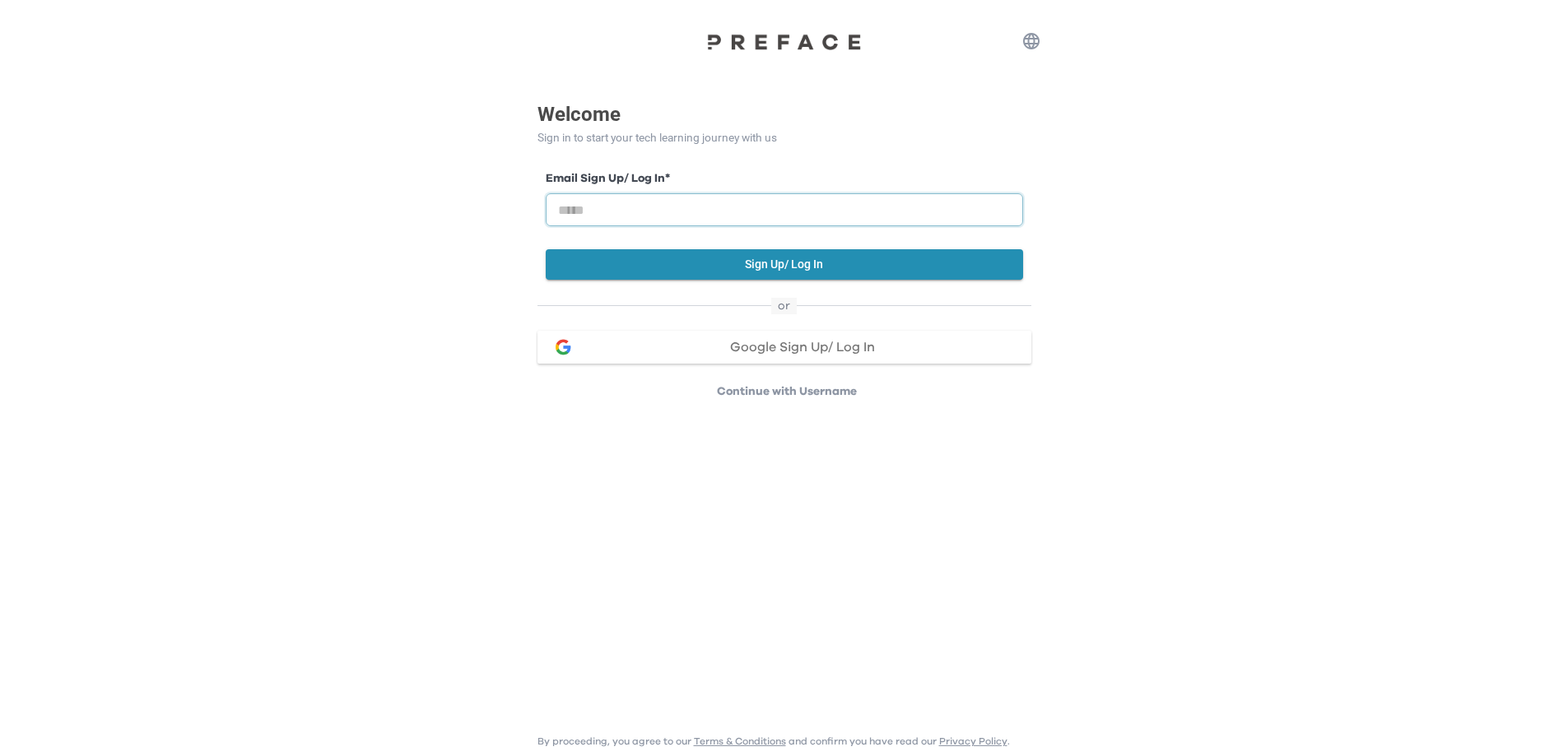
click at [694, 206] on input "email" at bounding box center [784, 210] width 478 height 33
type input "**********"
click at [699, 259] on button "Sign Up/ Log In" at bounding box center [784, 264] width 478 height 30
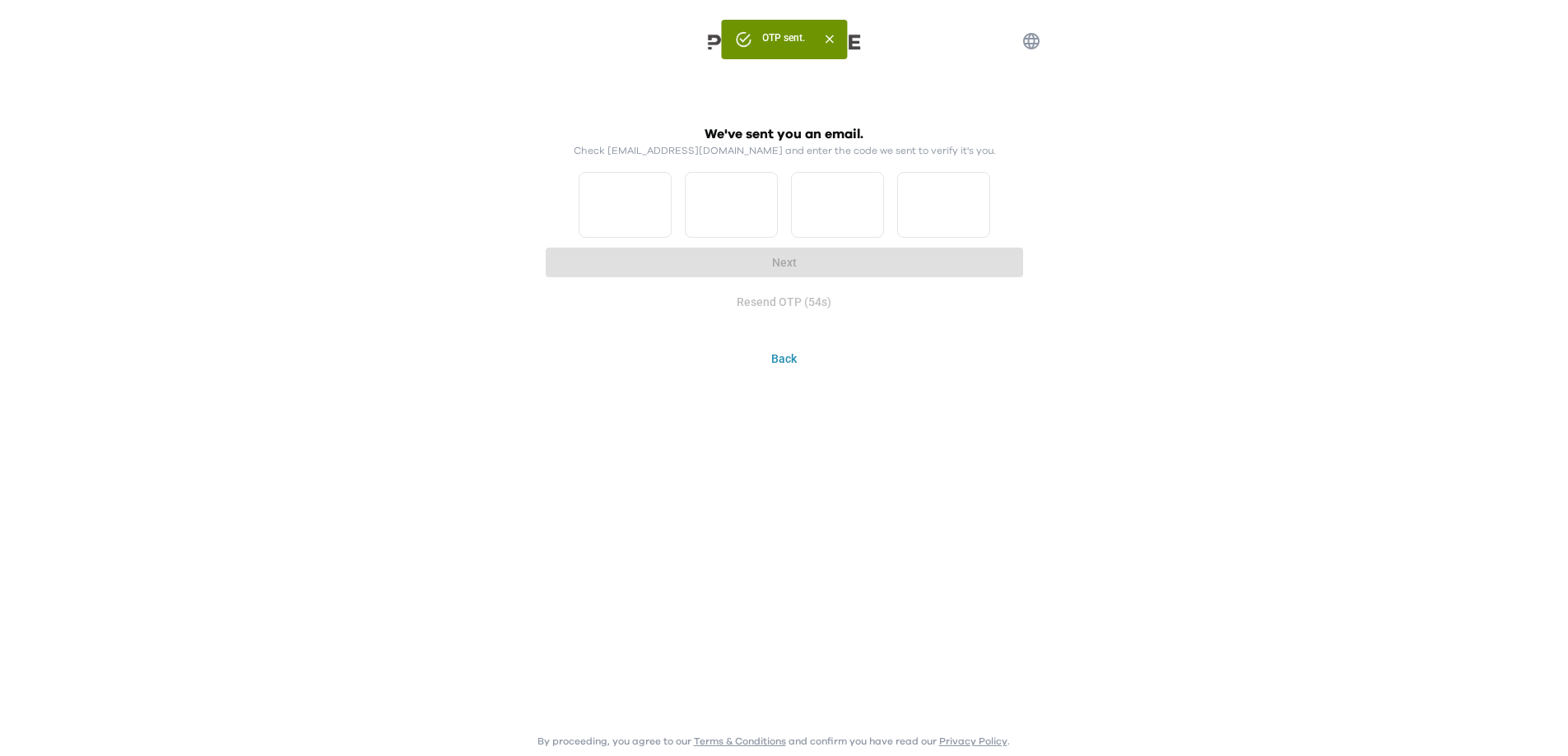
click at [546, 211] on div "We've sent you an email. Check HELENTSANG23@GMAIL.COM and enter the code we sen…" at bounding box center [784, 181] width 478 height 113
click at [600, 198] on input "Please enter OTP character 1" at bounding box center [625, 205] width 93 height 66
type input "*"
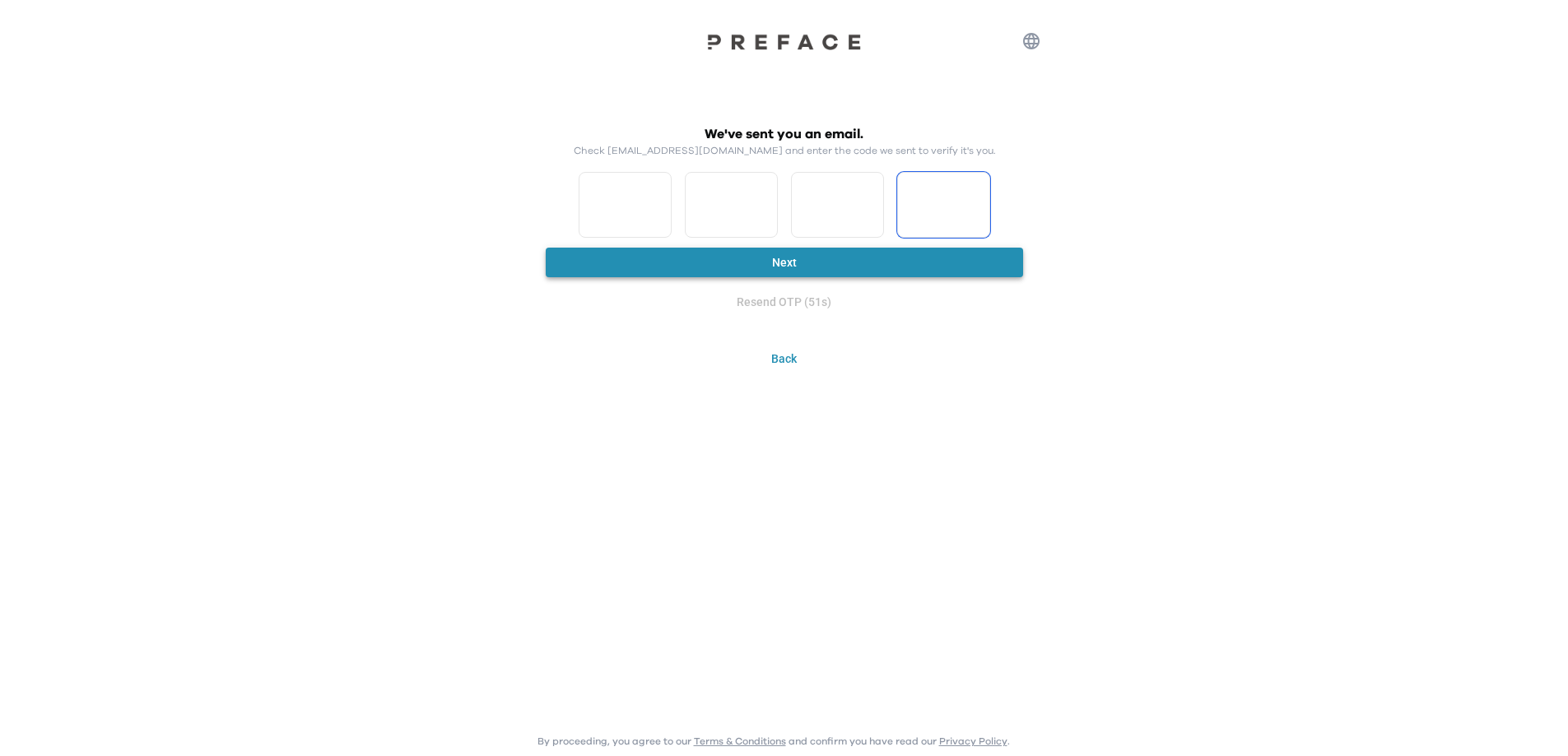
type input "*"
click at [863, 265] on button "Next" at bounding box center [784, 263] width 478 height 30
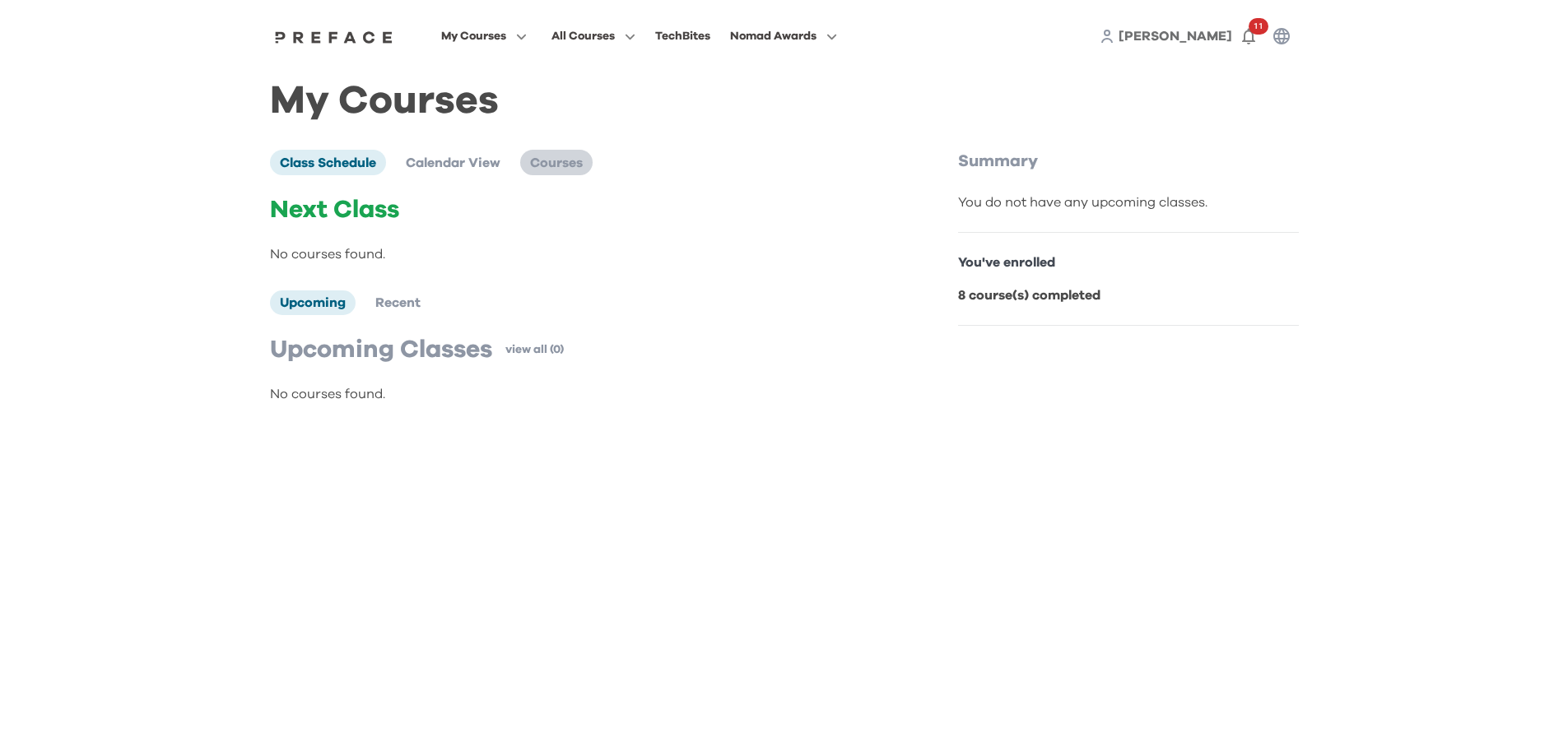
click at [579, 168] on span "Courses" at bounding box center [557, 163] width 53 height 13
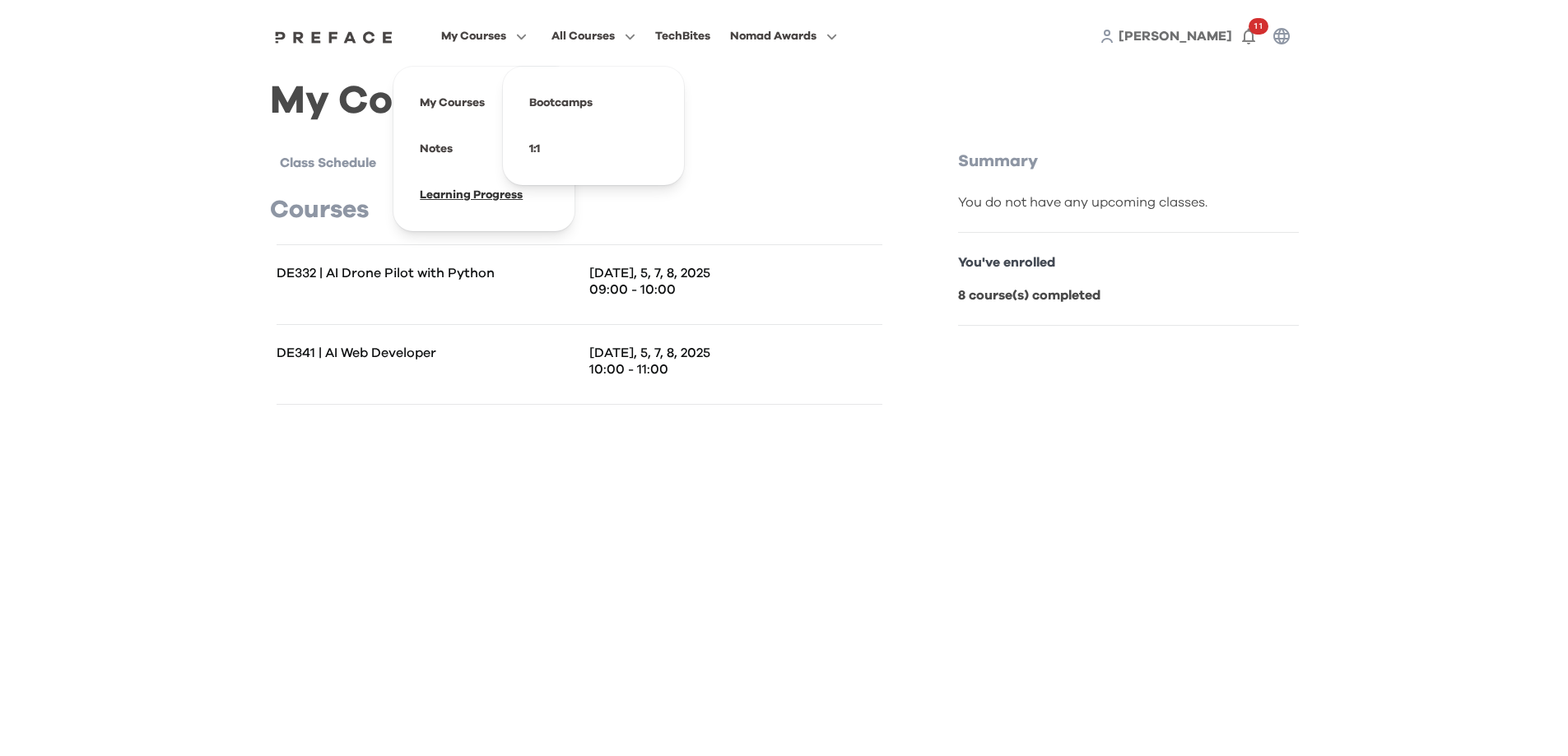
click at [478, 194] on span at bounding box center [483, 195] width 155 height 46
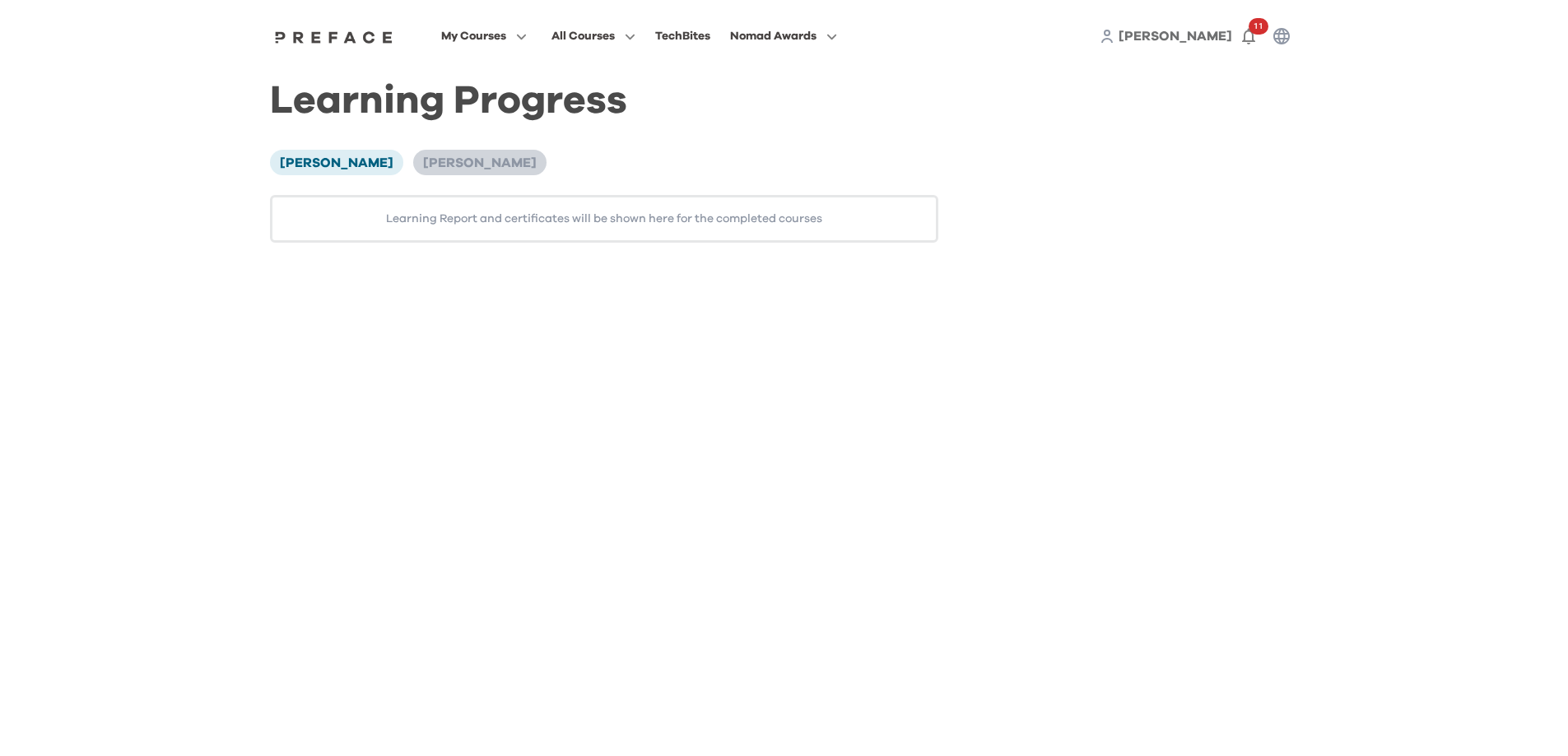
click at [477, 162] on span "Nathan Cheung" at bounding box center [480, 163] width 114 height 13
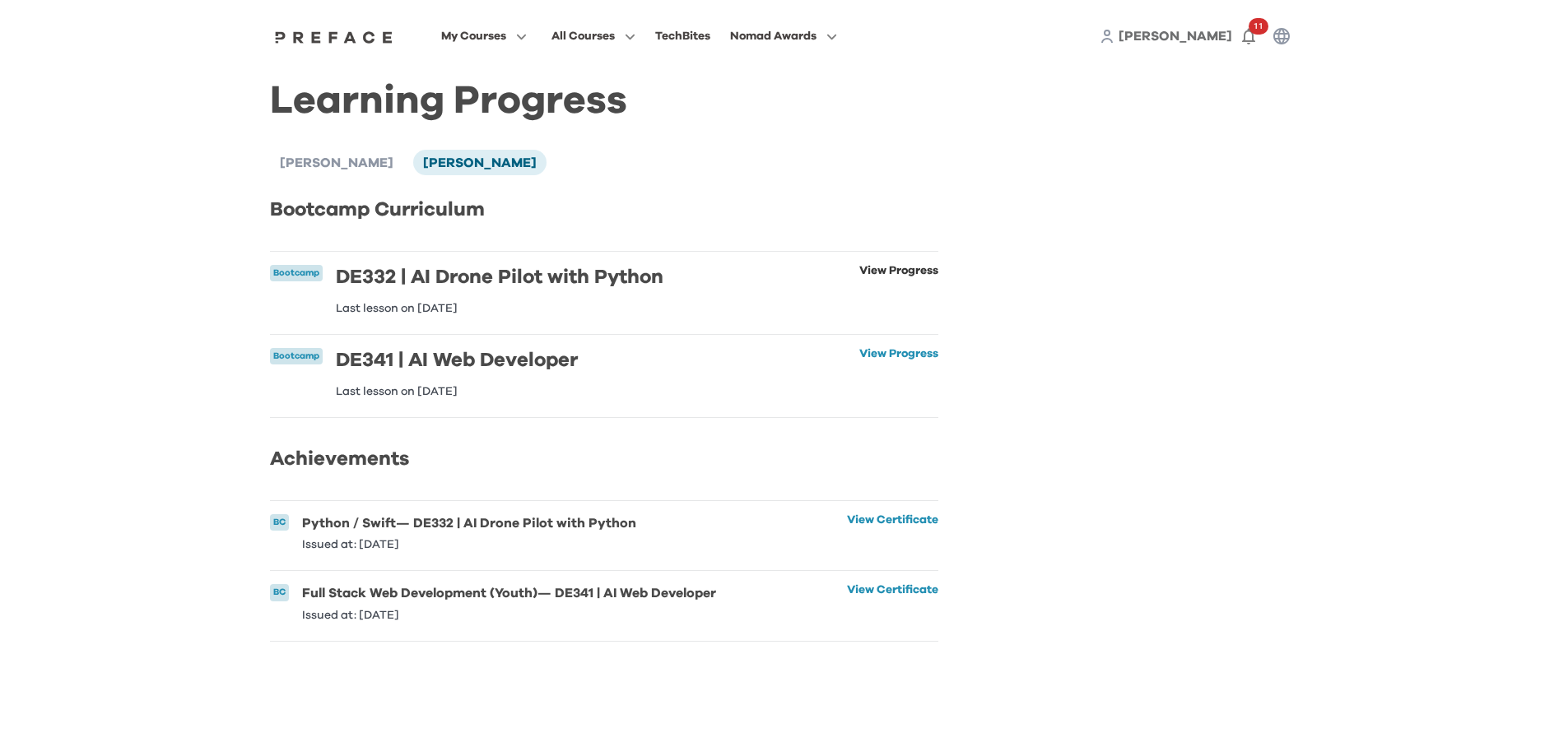
click at [866, 268] on link "View Progress" at bounding box center [899, 290] width 79 height 49
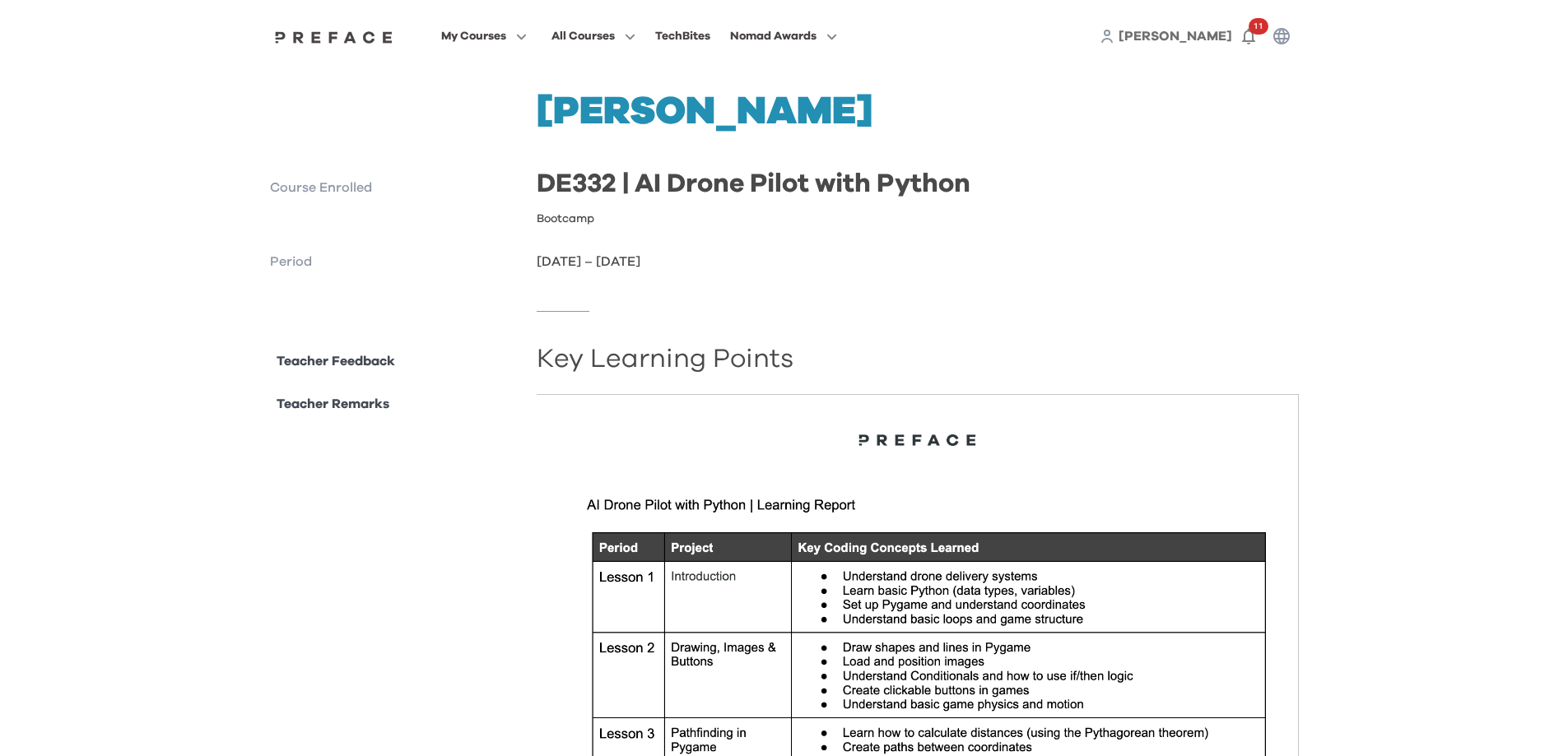
click at [317, 191] on p "Course Enrolled" at bounding box center [397, 188] width 254 height 20
click at [485, 185] on span at bounding box center [483, 195] width 155 height 46
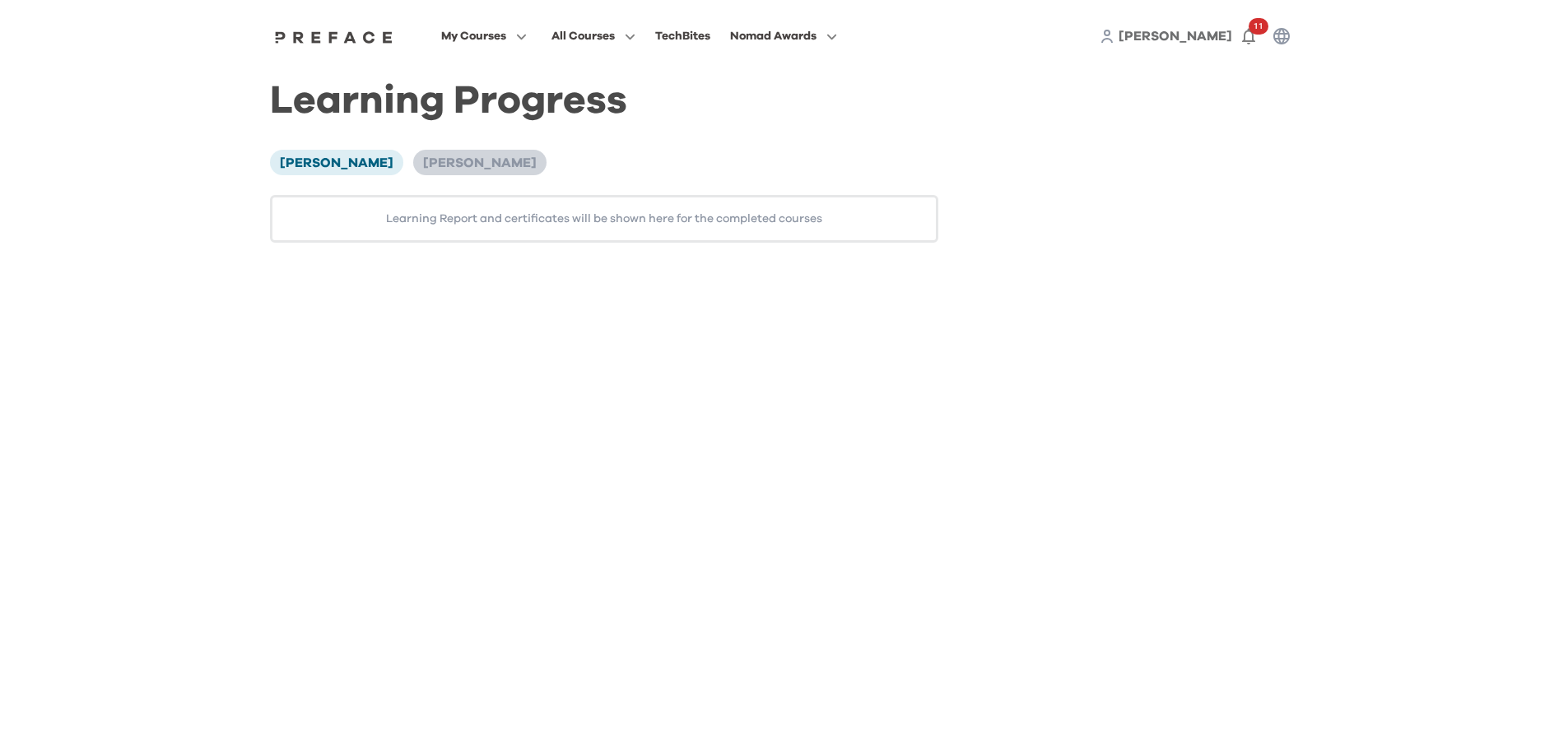
click at [447, 158] on span "[PERSON_NAME]" at bounding box center [480, 163] width 114 height 13
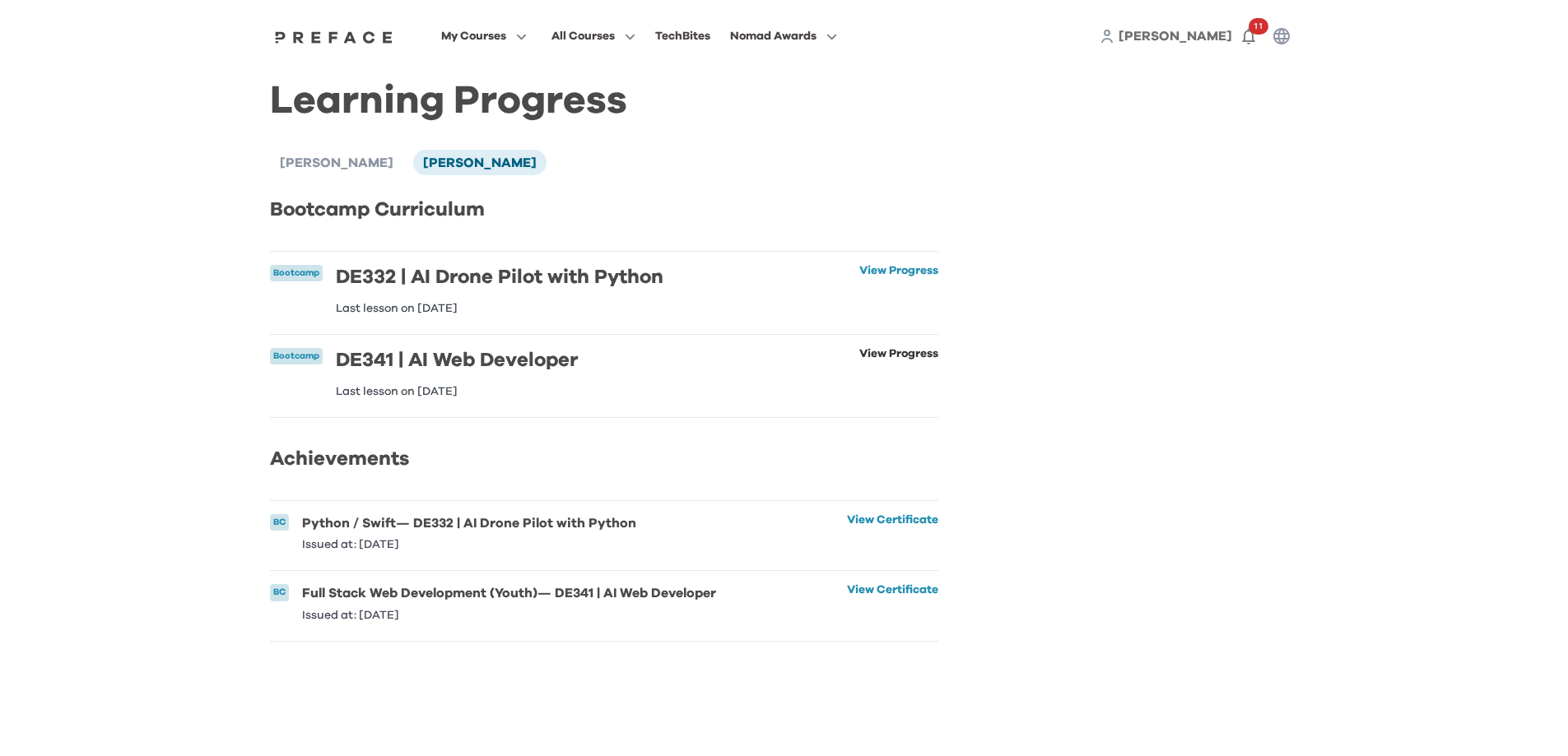
click at [876, 352] on link "View Progress" at bounding box center [899, 373] width 79 height 49
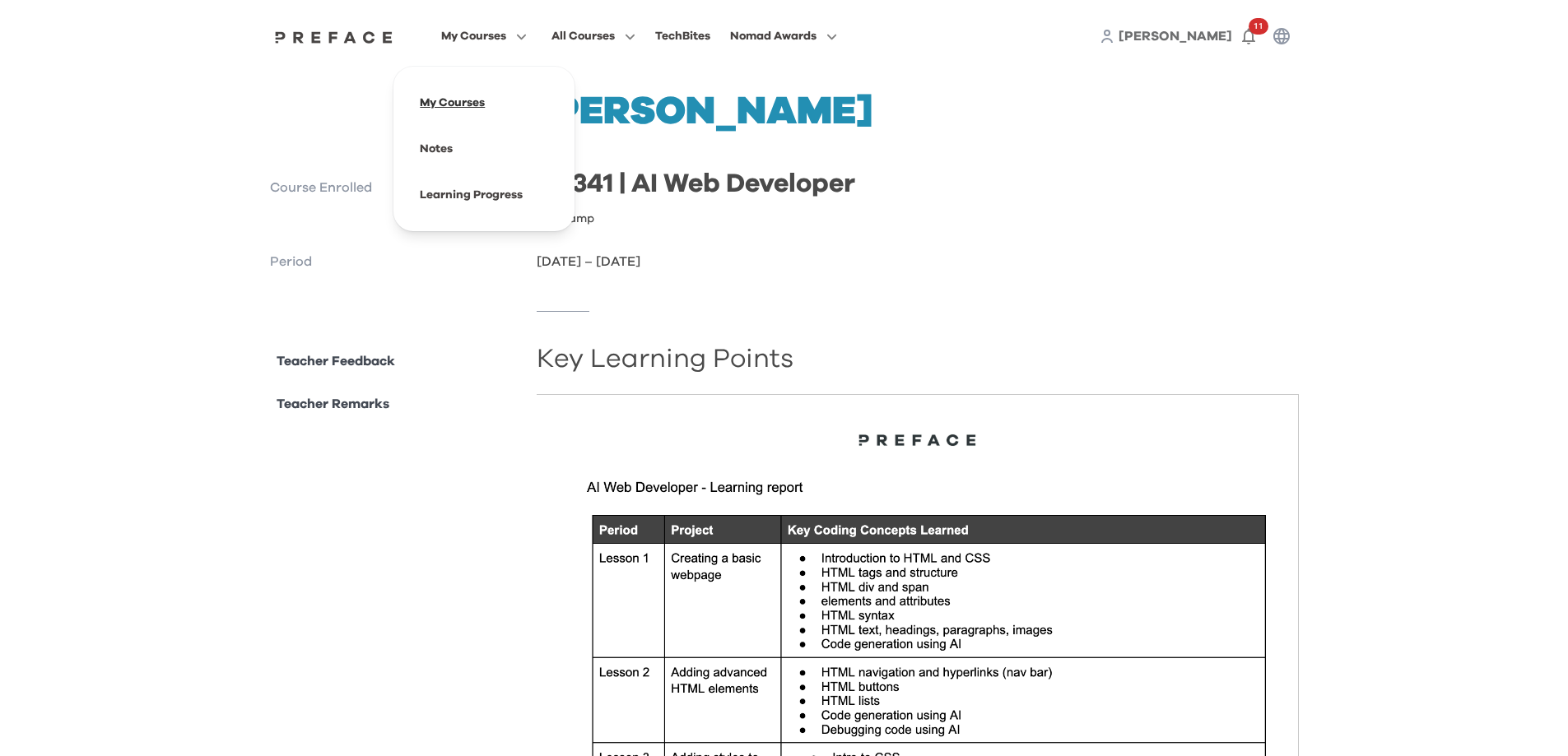
click at [456, 99] on span at bounding box center [483, 103] width 155 height 46
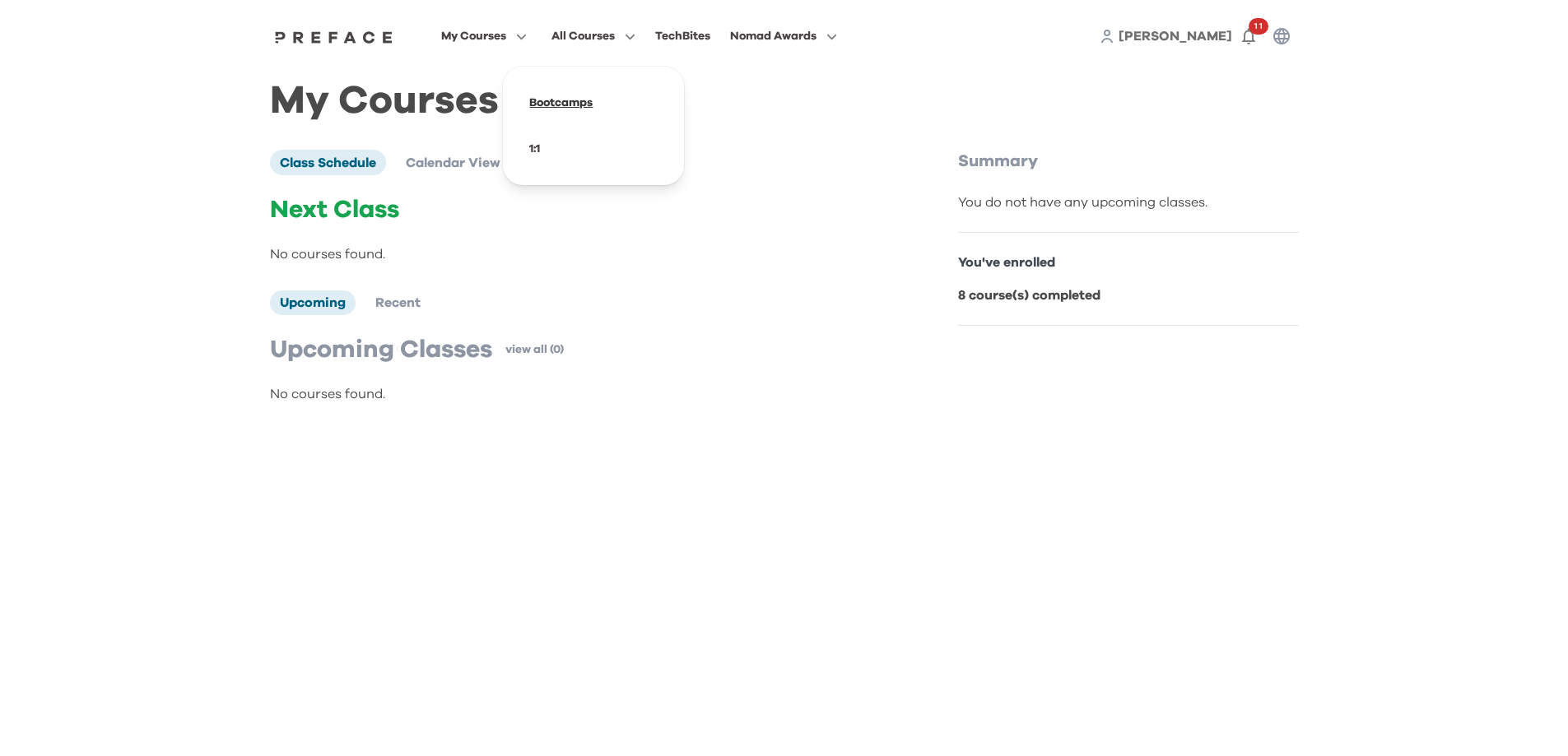
click at [557, 98] on span at bounding box center [593, 103] width 155 height 46
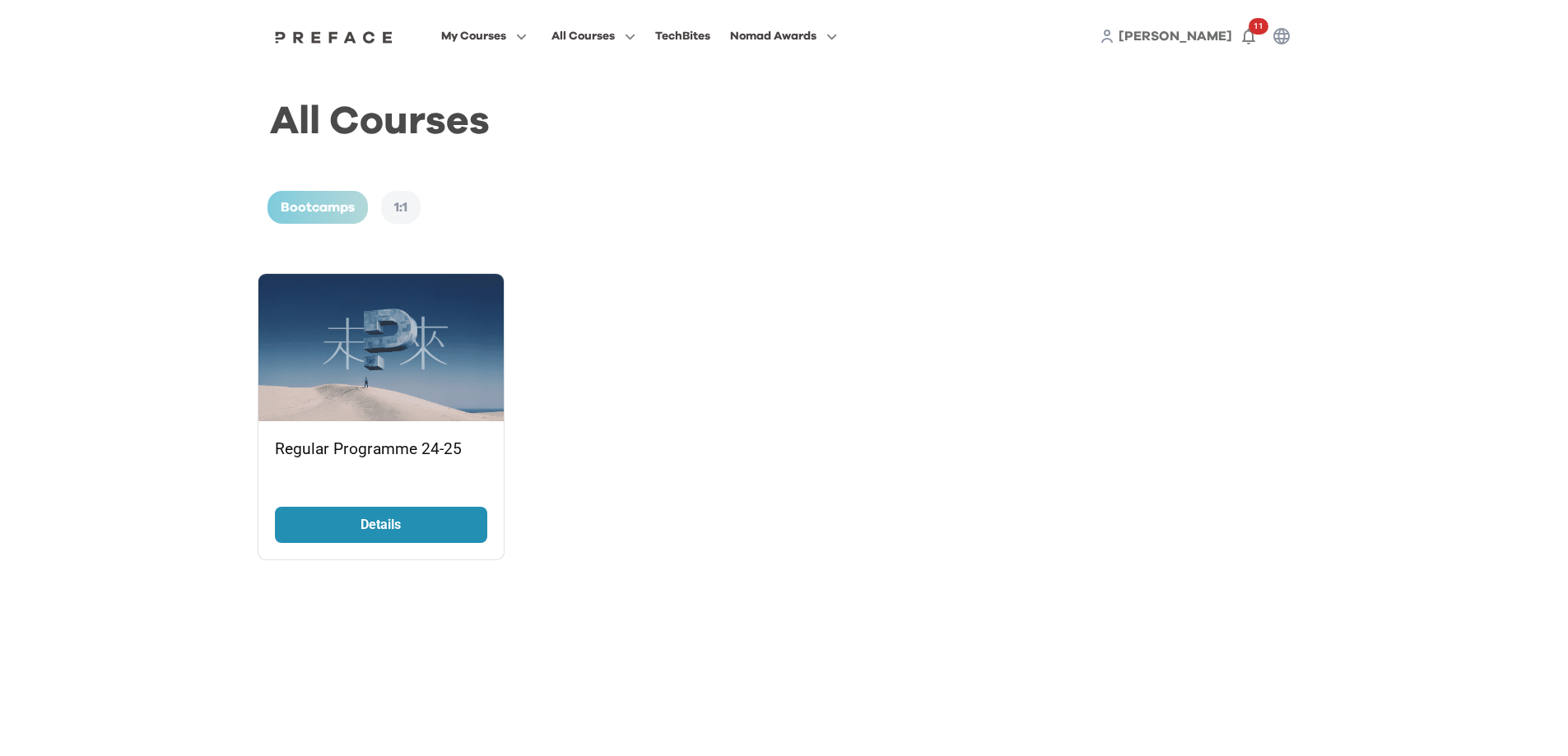
click at [439, 515] on p "Details" at bounding box center [381, 525] width 124 height 20
